Goal: Task Accomplishment & Management: Manage account settings

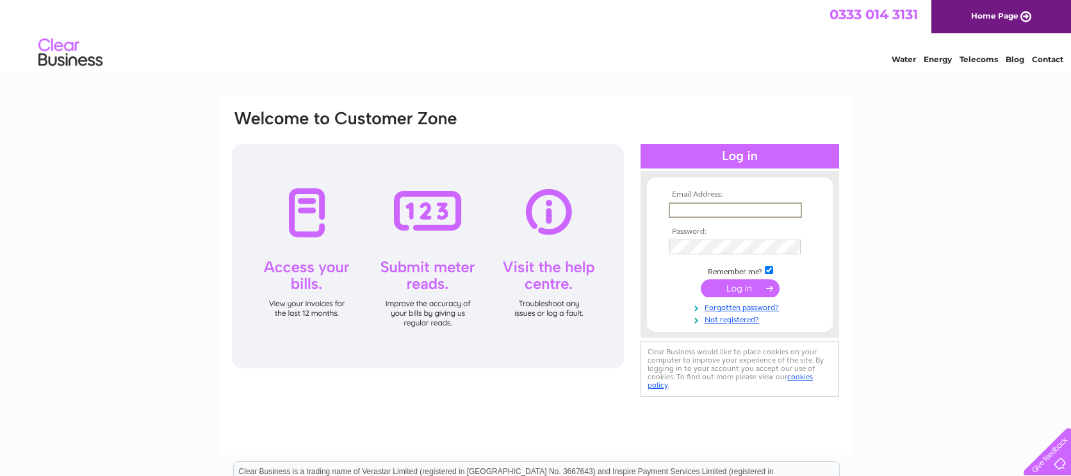
type input "lochcarrongarage@tiscali.co.uk"
click at [740, 286] on input "submit" at bounding box center [740, 288] width 79 height 18
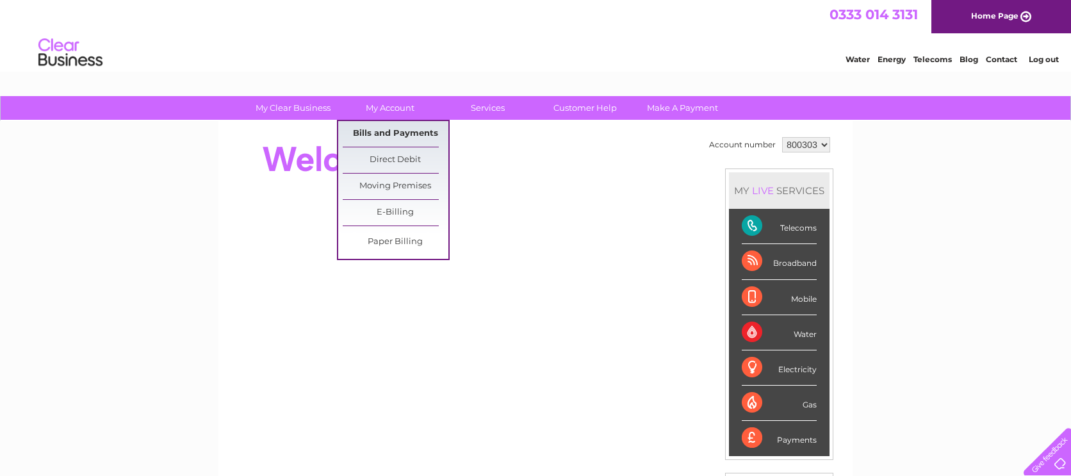
click at [384, 135] on link "Bills and Payments" at bounding box center [396, 134] width 106 height 26
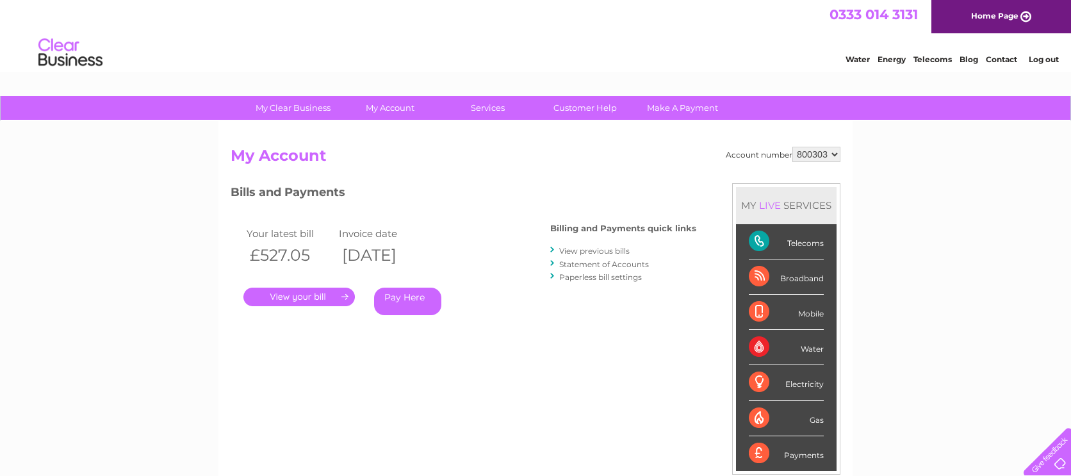
click at [284, 293] on link "." at bounding box center [298, 297] width 111 height 19
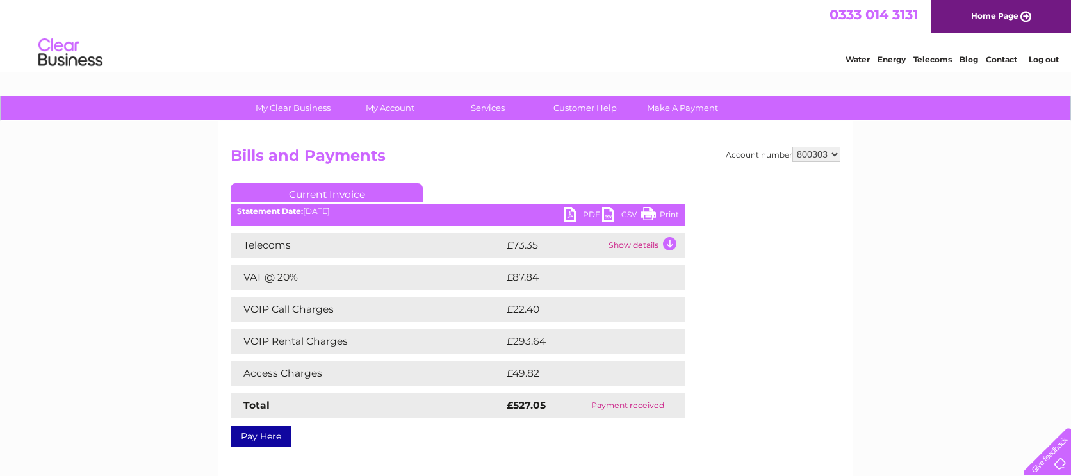
click at [570, 217] on link "PDF" at bounding box center [583, 216] width 38 height 19
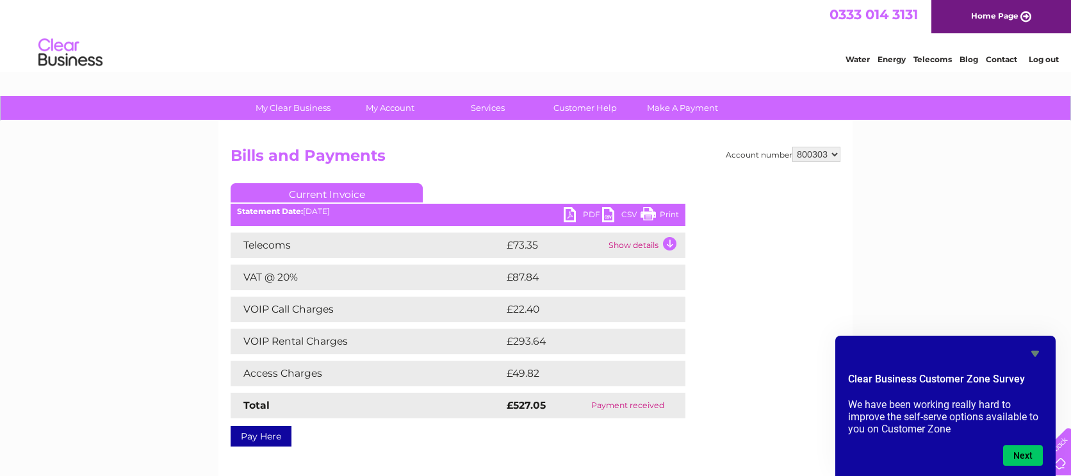
click at [1043, 60] on link "Log out" at bounding box center [1044, 59] width 30 height 10
